Goal: Task Accomplishment & Management: Manage account settings

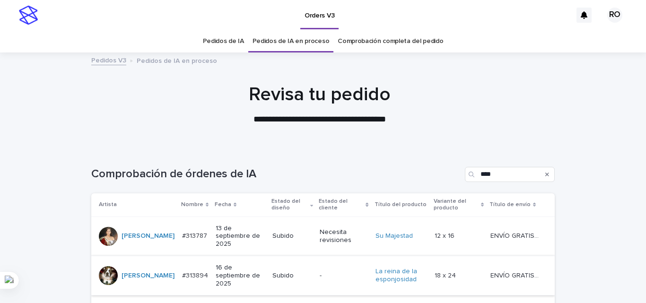
scroll to position [115, 0]
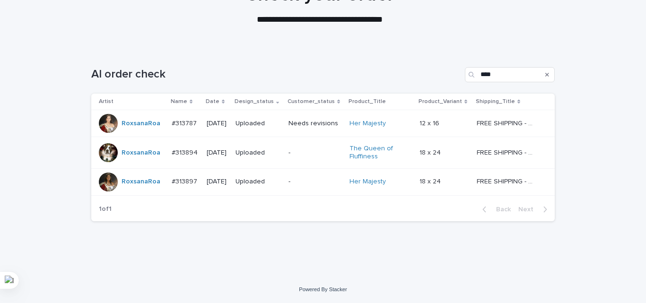
click at [305, 90] on div "AI order check ****" at bounding box center [322, 70] width 463 height 45
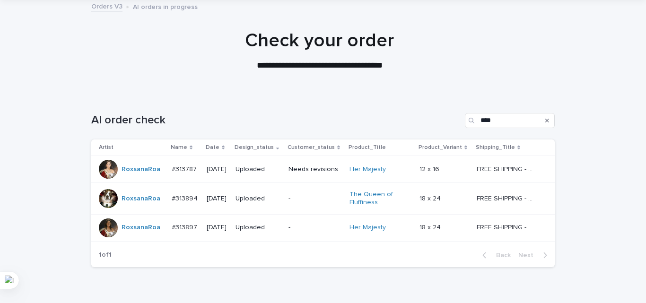
scroll to position [0, 0]
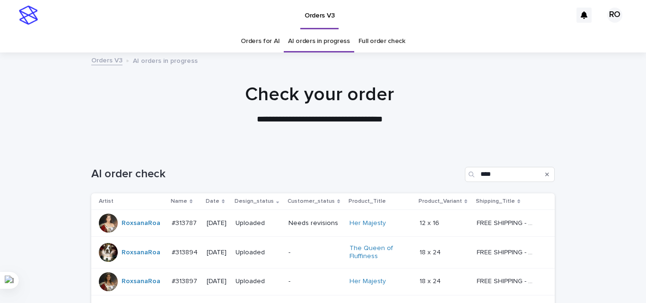
drag, startPoint x: 264, startPoint y: 38, endPoint x: 215, endPoint y: 25, distance: 50.3
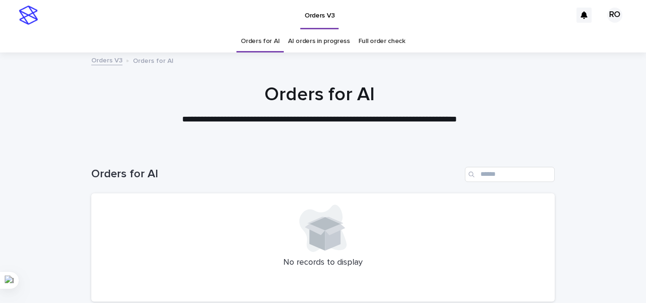
click at [606, 106] on div "**********" at bounding box center [319, 104] width 639 height 43
click at [319, 46] on link "AI orders in progress" at bounding box center [319, 41] width 62 height 22
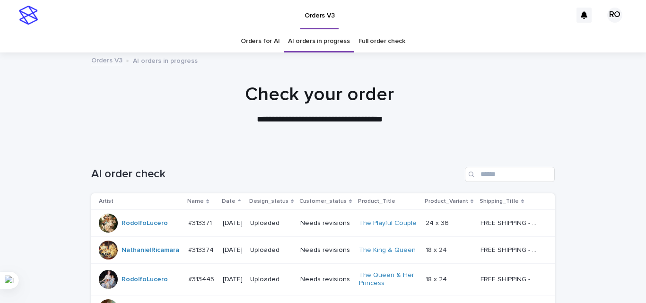
click at [222, 199] on p "Date" at bounding box center [229, 201] width 14 height 10
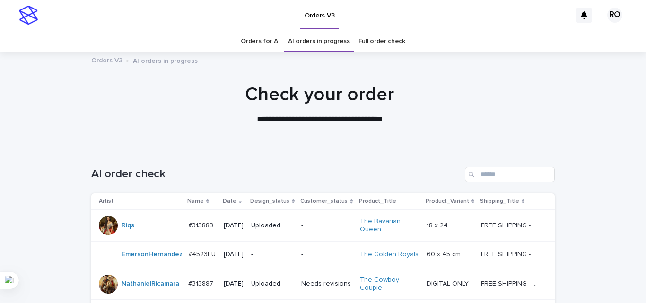
click at [243, 227] on p "[DATE]" at bounding box center [234, 226] width 20 height 8
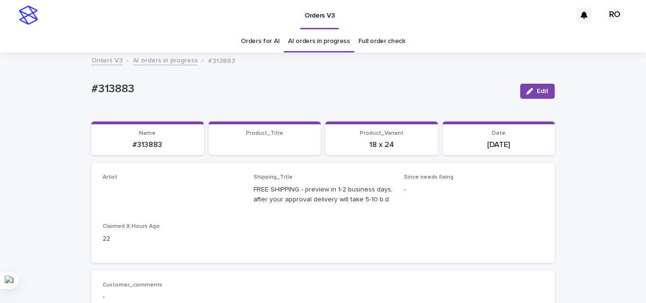
click at [266, 41] on link "Orders for AI" at bounding box center [260, 41] width 39 height 22
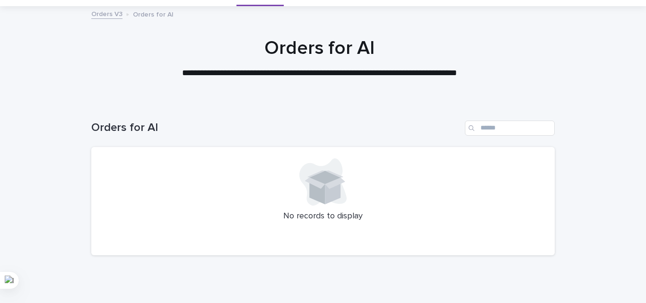
scroll to position [33, 0]
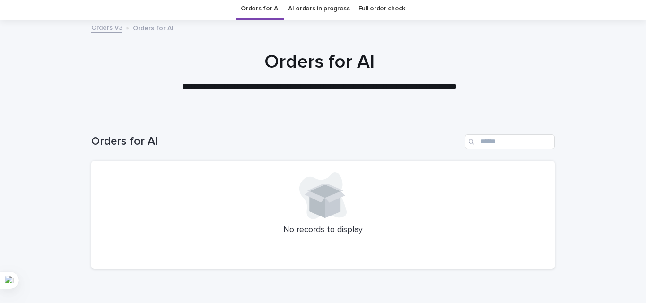
click at [298, 9] on link "AI orders in progress" at bounding box center [319, 9] width 62 height 22
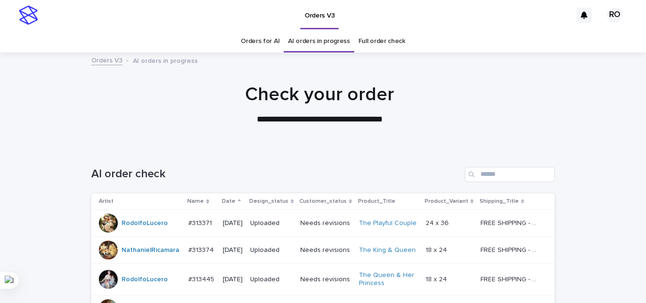
click at [238, 200] on icon at bounding box center [239, 200] width 3 height 2
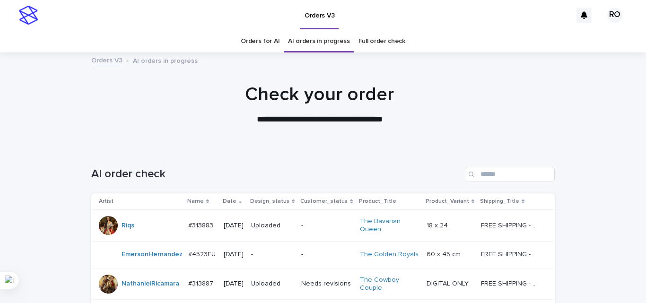
click at [307, 257] on p "-" at bounding box center [326, 255] width 51 height 8
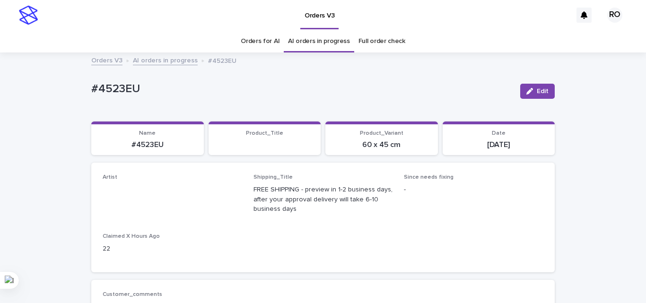
click at [276, 43] on link "Orders for AI" at bounding box center [260, 41] width 39 height 22
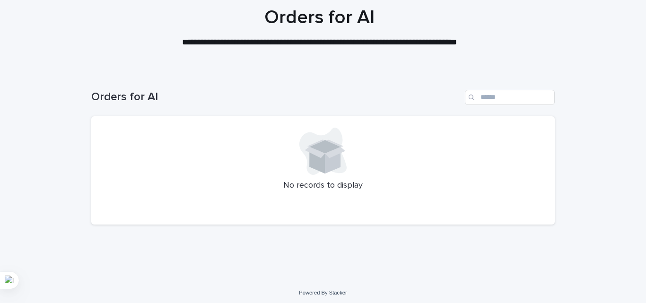
scroll to position [80, 0]
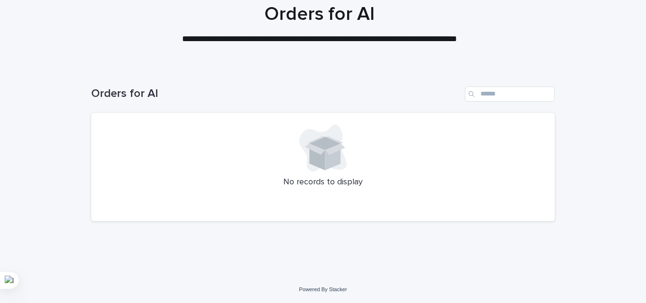
click at [407, 156] on div at bounding box center [323, 147] width 441 height 47
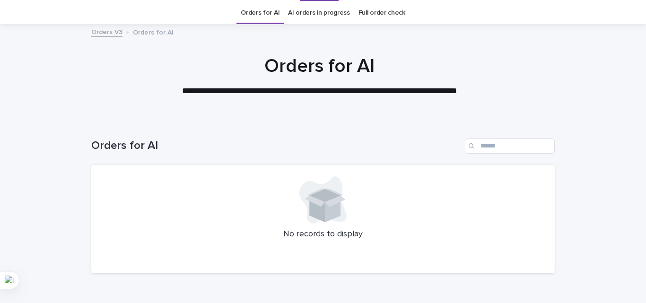
scroll to position [0, 0]
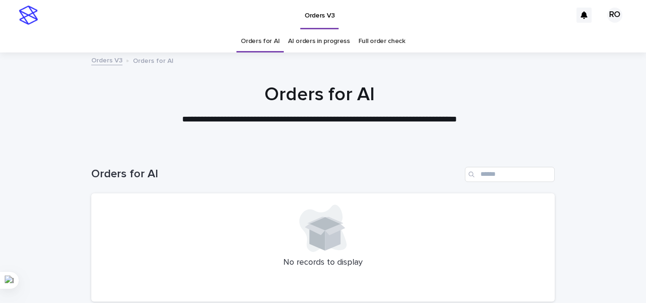
click at [308, 41] on link "AI orders in progress" at bounding box center [319, 41] width 62 height 22
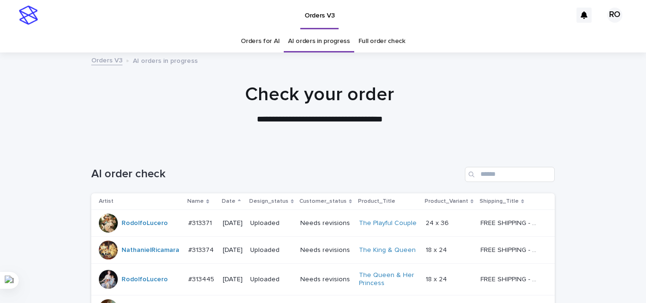
click at [233, 196] on div "Date" at bounding box center [233, 201] width 22 height 10
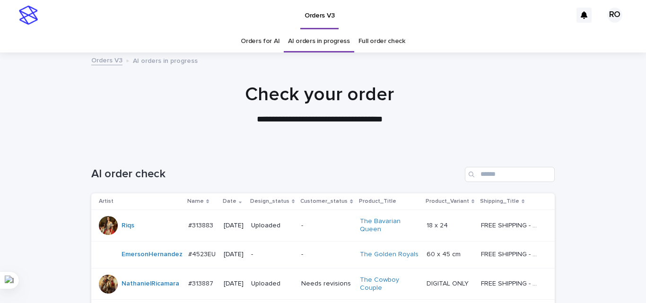
click at [264, 43] on link "Orders for AI" at bounding box center [260, 41] width 39 height 22
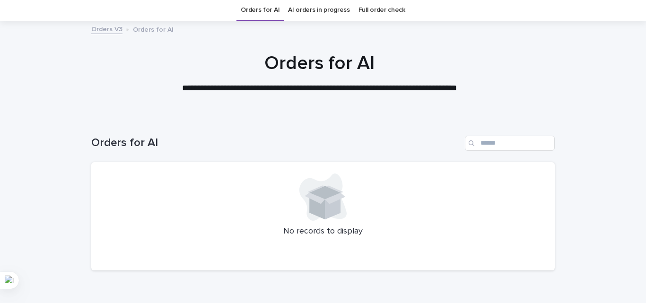
scroll to position [47, 0]
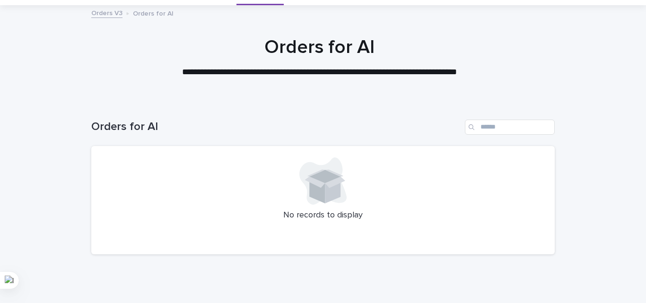
click at [395, 177] on div at bounding box center [323, 180] width 441 height 47
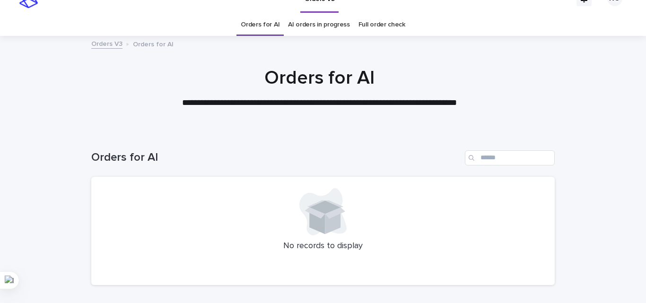
scroll to position [0, 0]
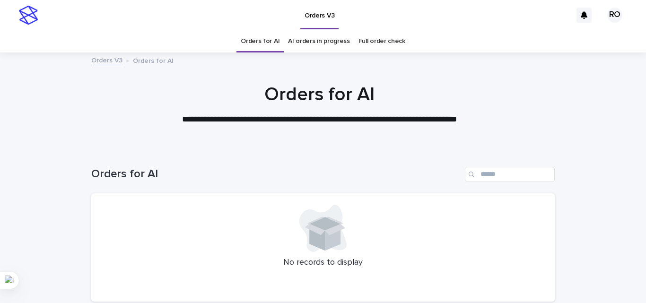
click at [325, 36] on link "AI orders in progress" at bounding box center [319, 41] width 62 height 22
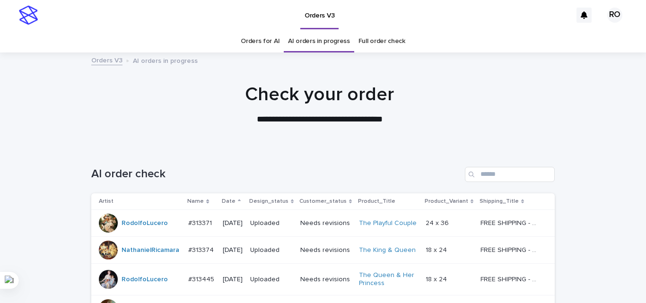
click at [223, 201] on p "Date" at bounding box center [229, 201] width 14 height 10
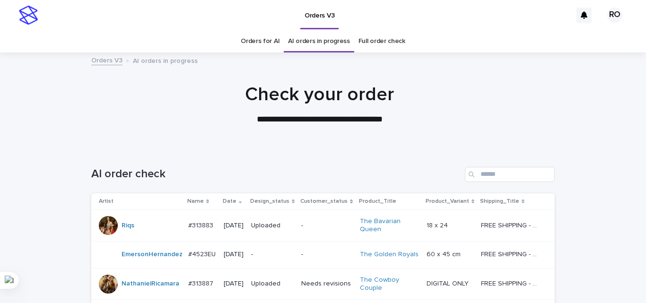
click at [272, 252] on div "-" at bounding box center [272, 254] width 43 height 10
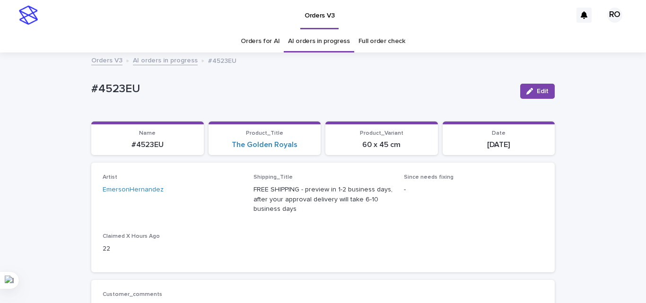
scroll to position [30, 0]
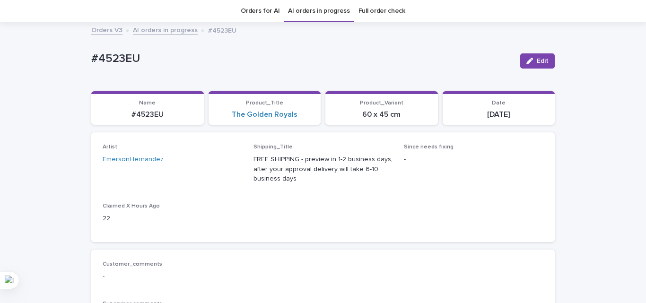
click at [260, 26] on div "Orders V3 AI orders in progress #4523EU" at bounding box center [323, 30] width 473 height 13
click at [261, 15] on link "Orders for AI" at bounding box center [260, 11] width 39 height 22
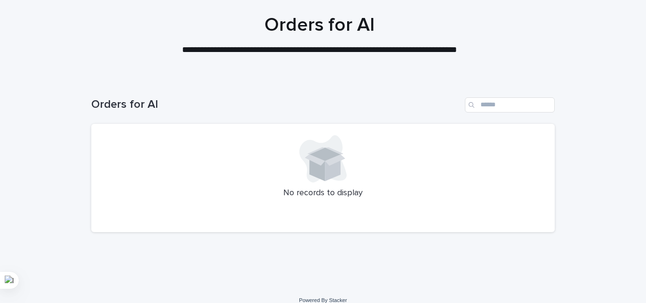
scroll to position [80, 0]
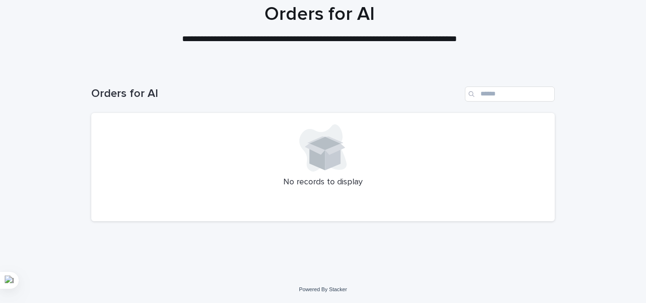
click at [389, 282] on div "**********" at bounding box center [323, 111] width 646 height 383
